Goal: Information Seeking & Learning: Understand process/instructions

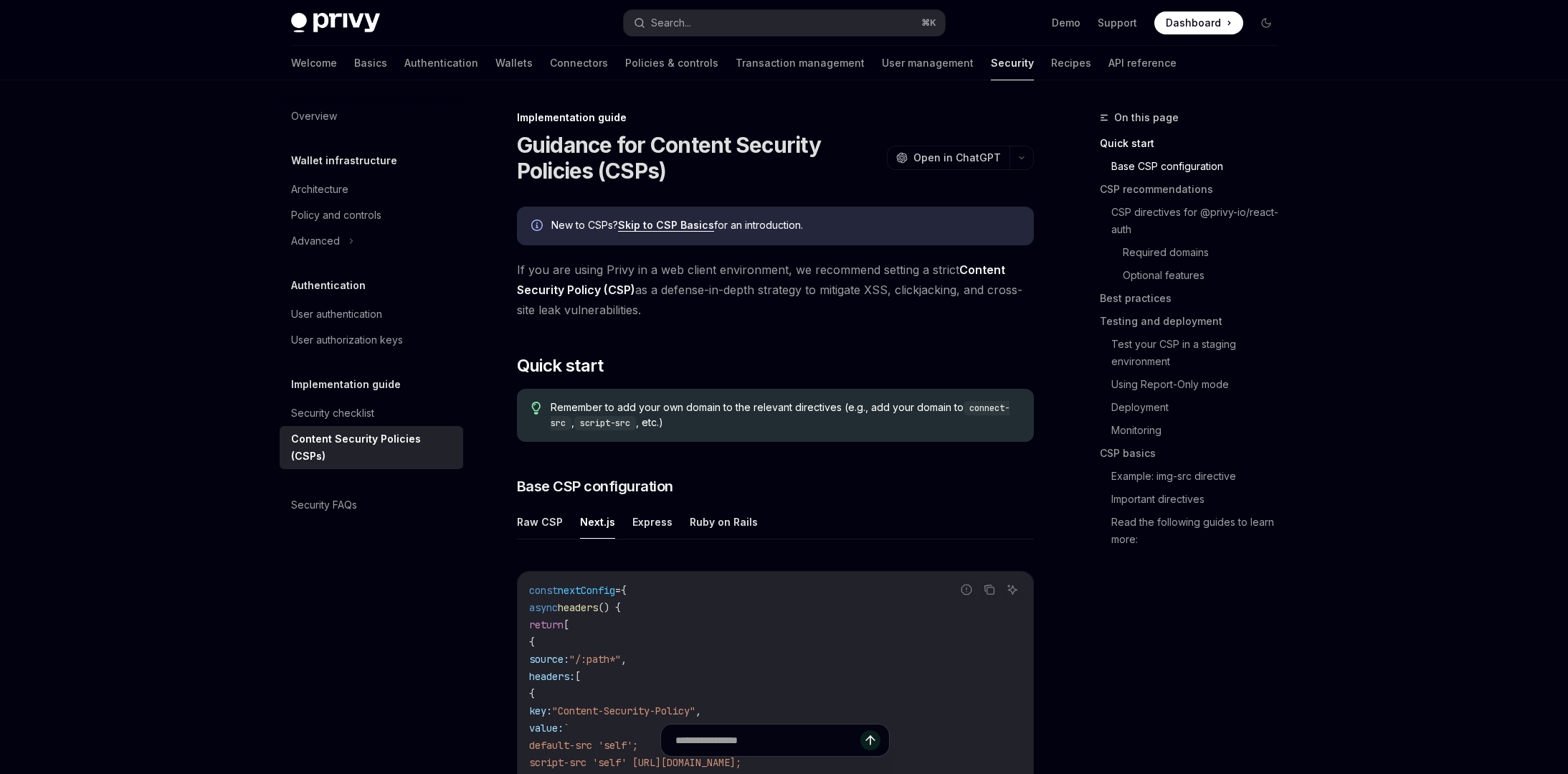
scroll to position [409, 0]
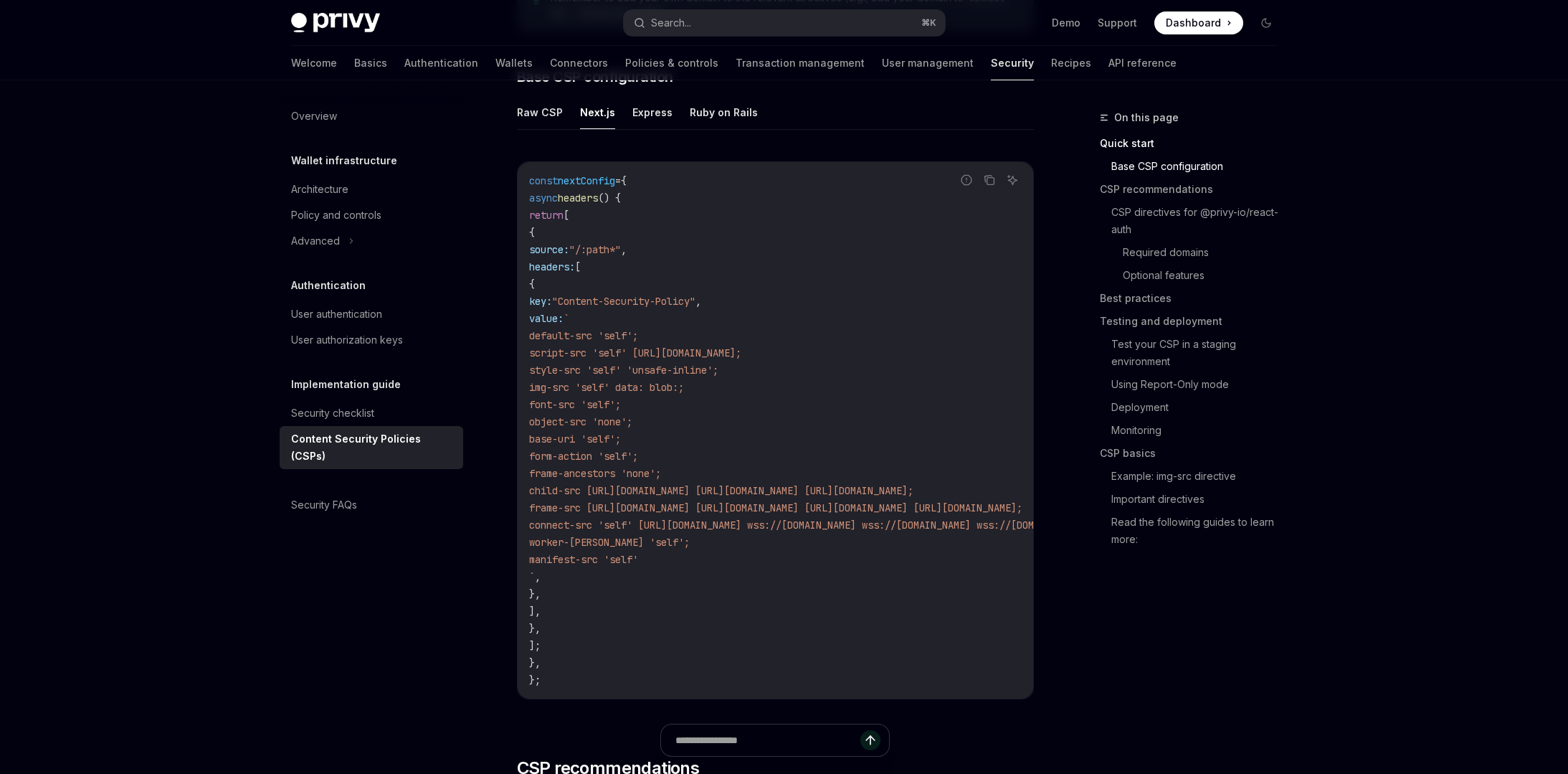
type textarea "*"
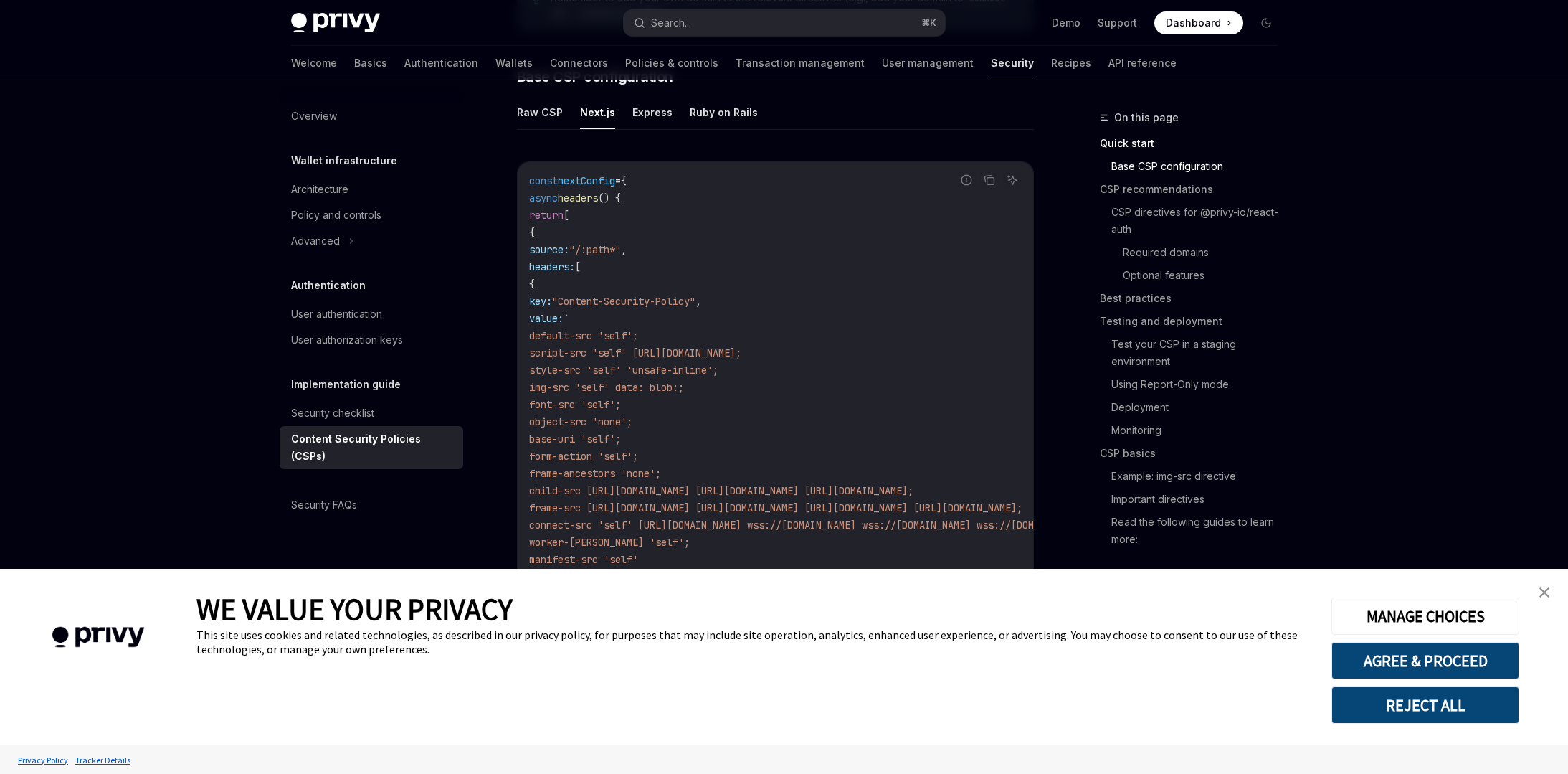
click at [1544, 591] on img "close banner" at bounding box center [1544, 592] width 10 height 10
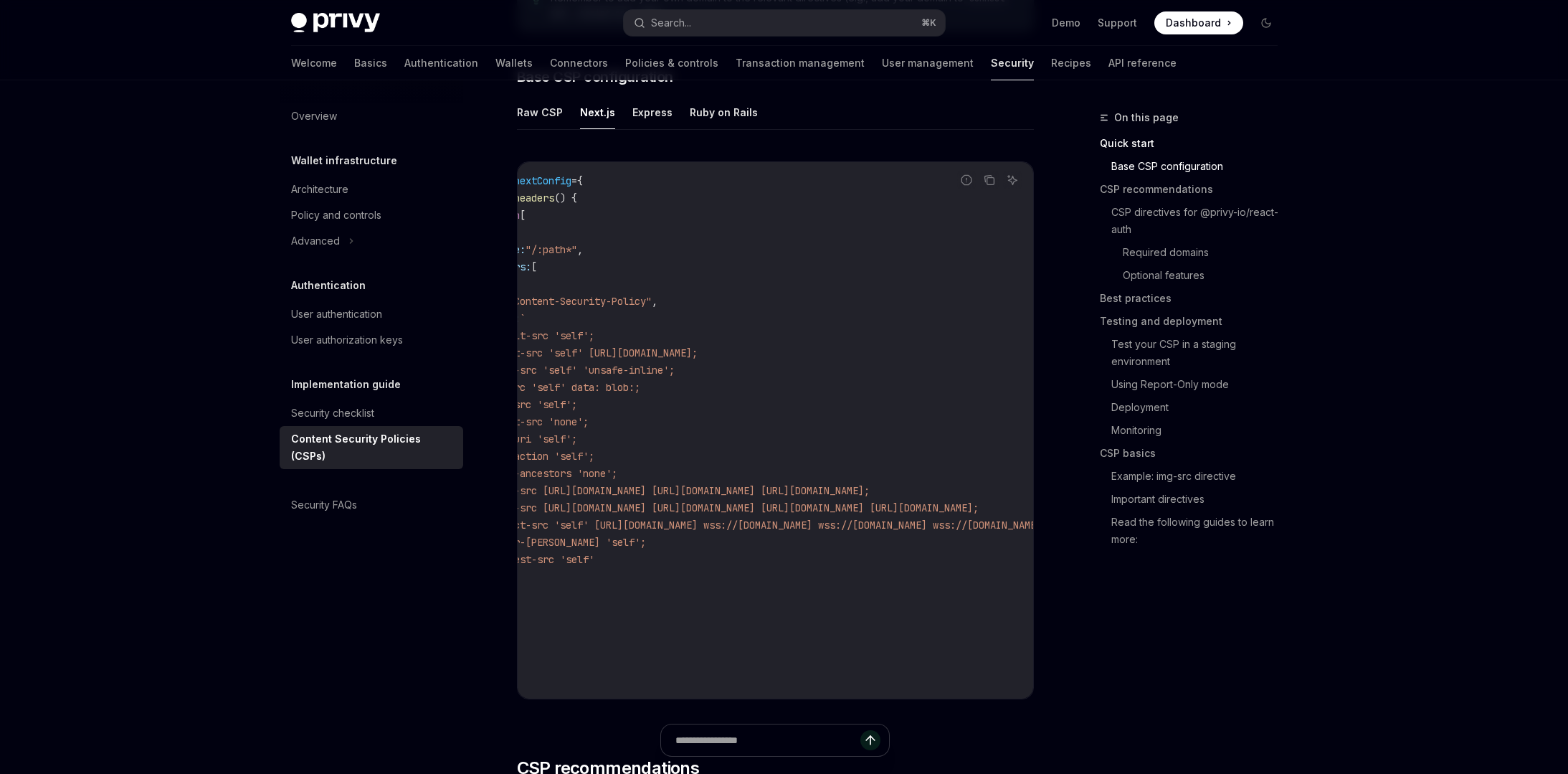
scroll to position [0, 48]
drag, startPoint x: 548, startPoint y: 355, endPoint x: 883, endPoint y: 356, distance: 335.0
click at [883, 356] on code "const nextConfig = { async headers () { return [ { source: "/:path*" , headers:…" at bounding box center [903, 431] width 843 height 517
click at [760, 431] on code "const nextConfig = { async headers () { return [ { source: "/:path*" , headers:…" at bounding box center [903, 431] width 843 height 517
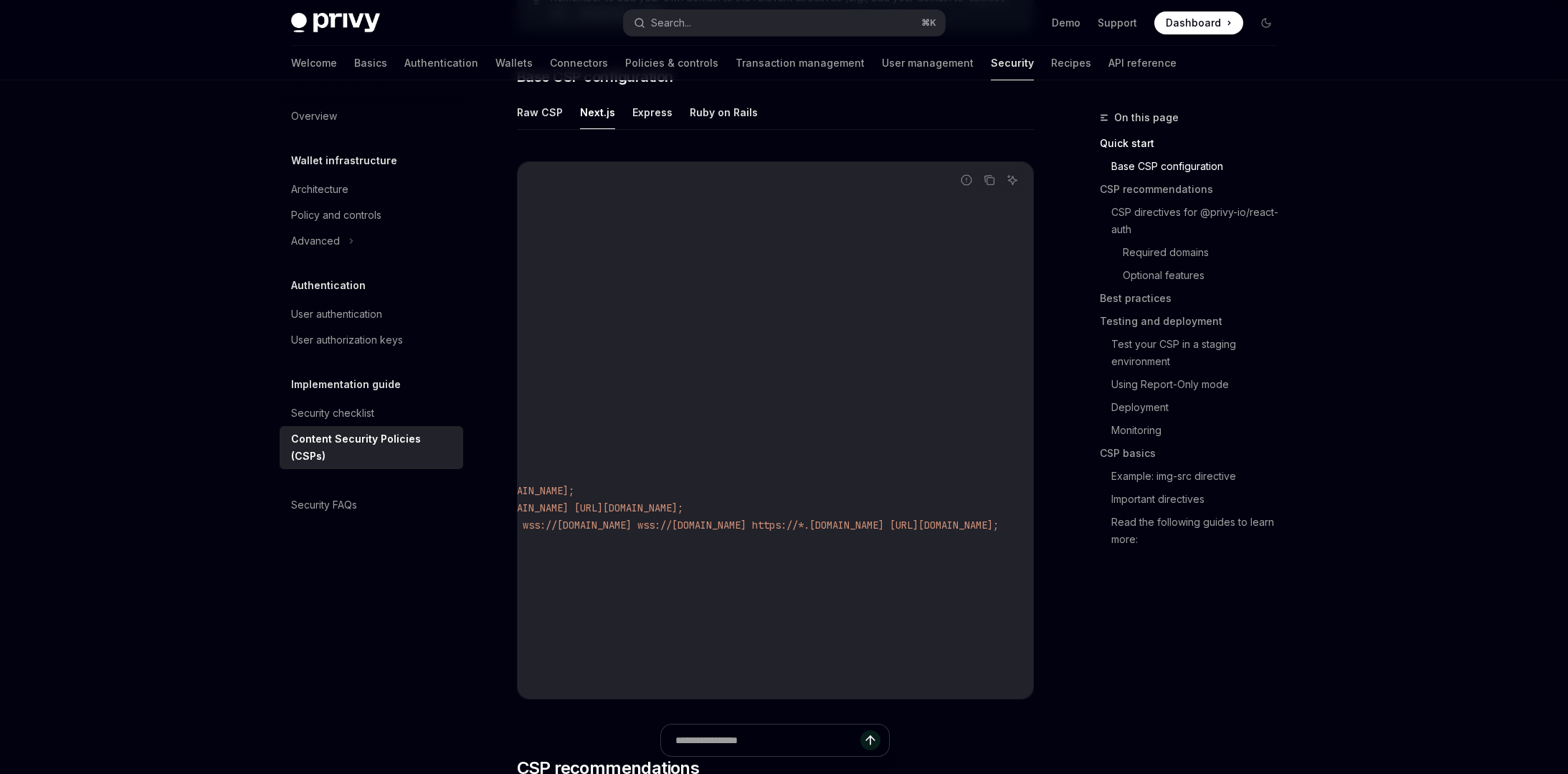
scroll to position [0, 618]
drag, startPoint x: 546, startPoint y: 492, endPoint x: 932, endPoint y: 488, distance: 386.0
click at [932, 488] on code "const nextConfig = { async headers () { return [ { source: "/:path*" , headers:…" at bounding box center [611, 431] width 843 height 517
copy span "child-src [URL][DOMAIN_NAME] [URL][DOMAIN_NAME] [URL][DOMAIN_NAME];"
drag, startPoint x: 814, startPoint y: 696, endPoint x: 722, endPoint y: 700, distance: 92.1
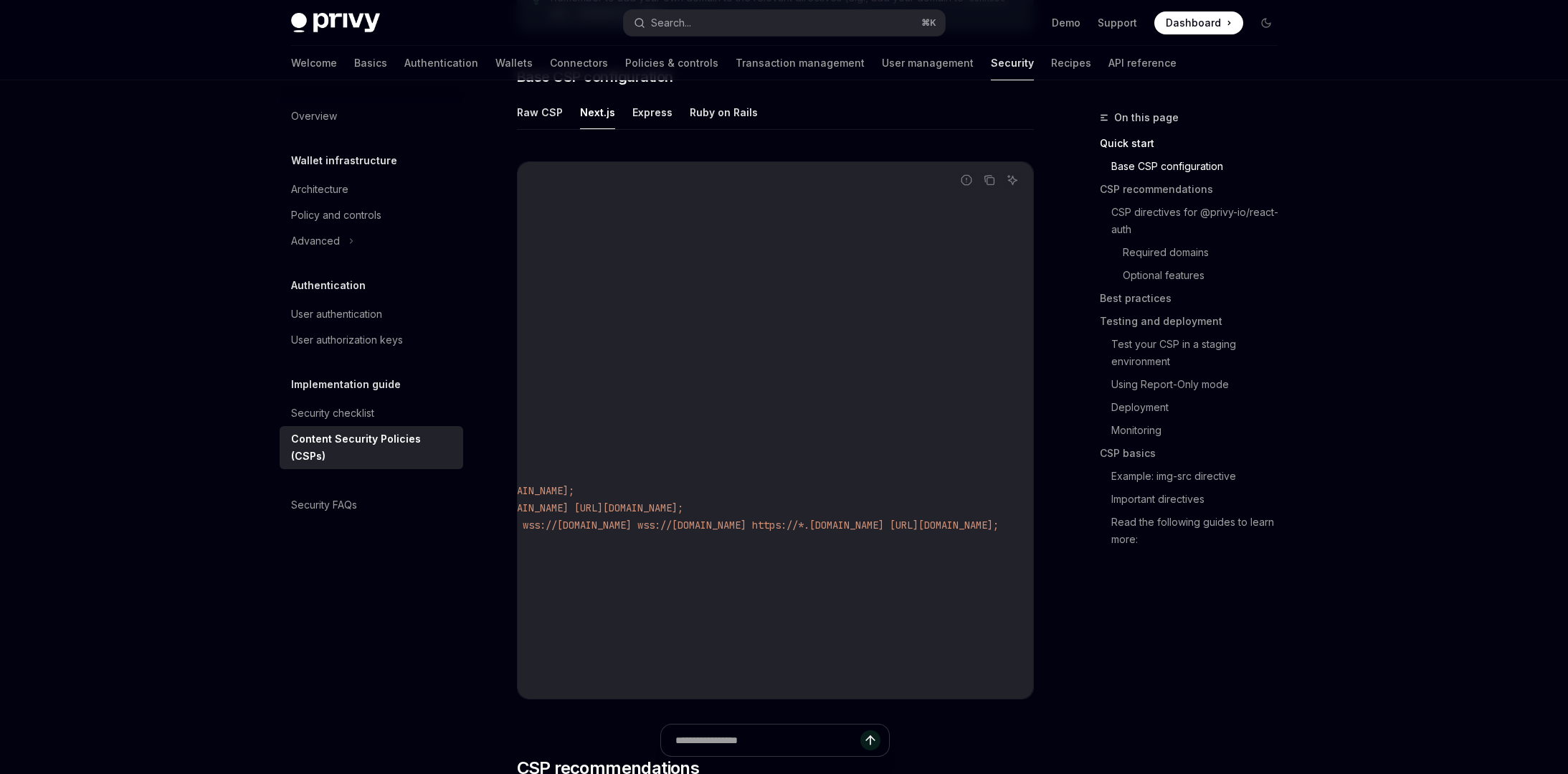
click at [719, 698] on div "const nextConfig = { async headers () { return [ { source: "/:path*" , headers:…" at bounding box center [775, 430] width 515 height 536
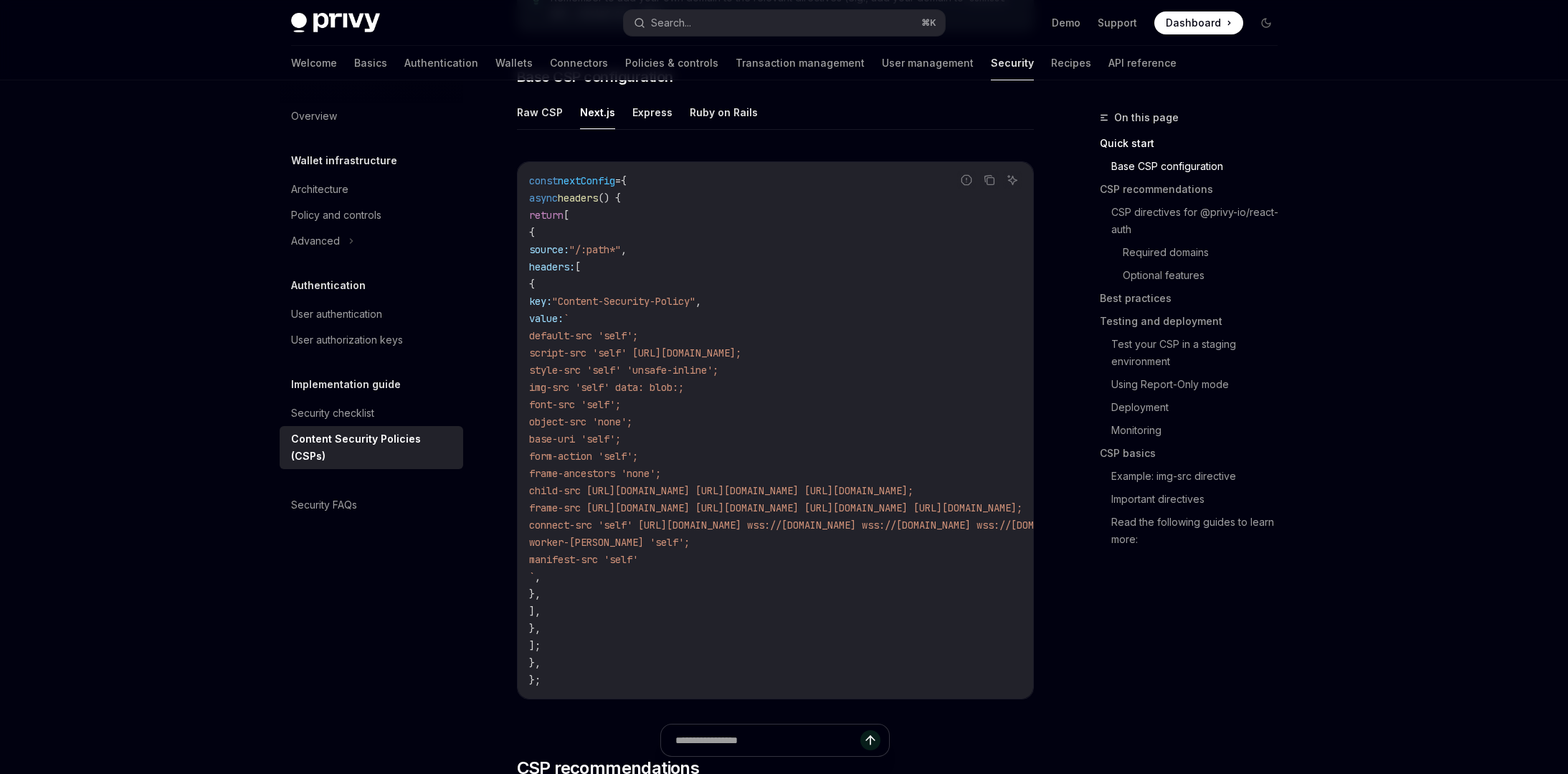
drag, startPoint x: 602, startPoint y: 542, endPoint x: 740, endPoint y: 558, distance: 138.9
click at [740, 558] on code "const nextConfig = { async headers () { return [ { source: "/:path*" , headers:…" at bounding box center [951, 431] width 843 height 517
click at [774, 559] on code "const nextConfig = { async headers () { return [ { source: "/:path*" , headers:…" at bounding box center [951, 431] width 843 height 517
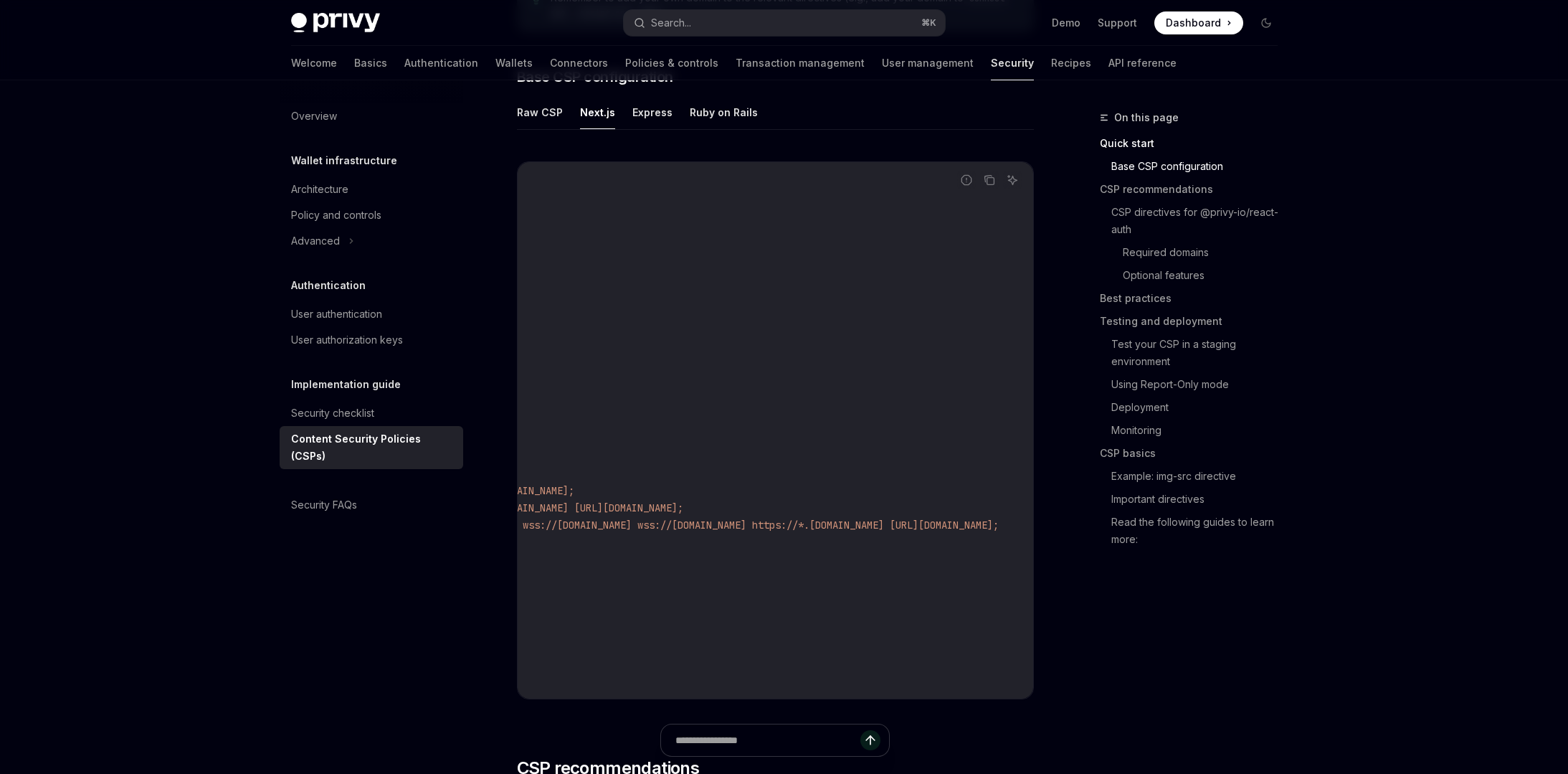
scroll to position [0, 777]
drag, startPoint x: 607, startPoint y: 489, endPoint x: 1066, endPoint y: 524, distance: 460.3
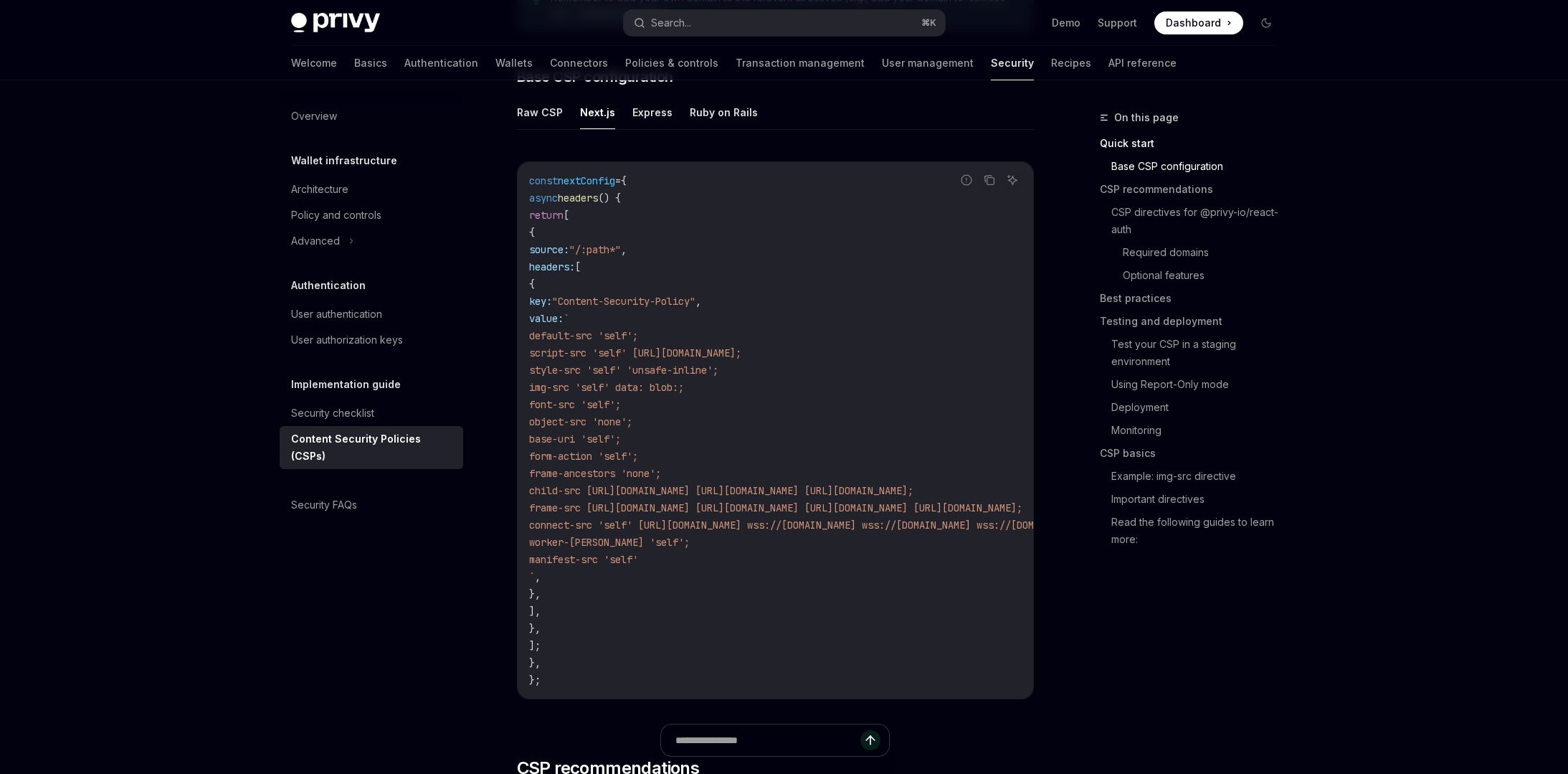
click at [852, 627] on code "const nextConfig = { async headers () { return [ { source: "/:path*" , headers:…" at bounding box center [951, 431] width 843 height 517
